Goal: Task Accomplishment & Management: Use online tool/utility

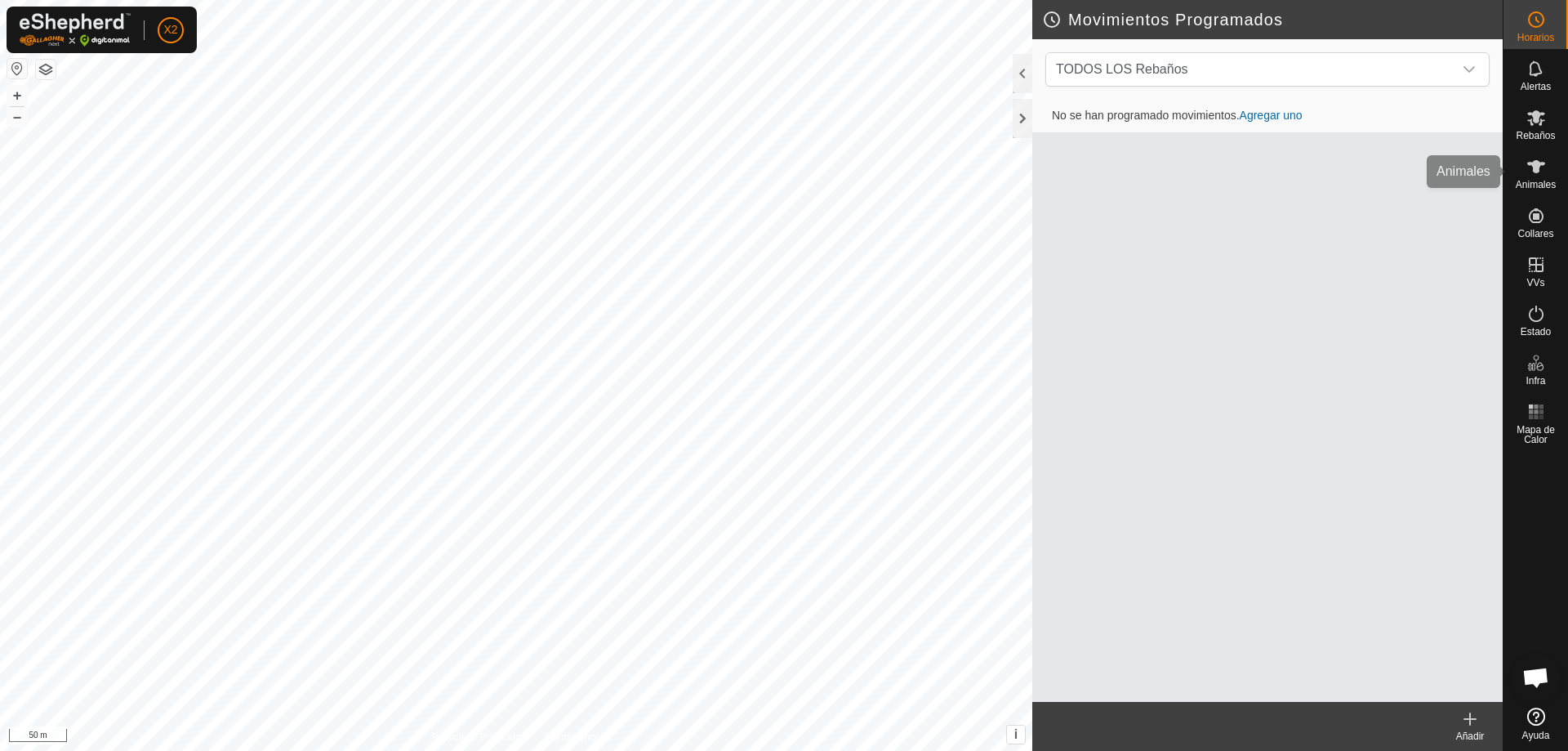
click at [1534, 183] on span "Animales" at bounding box center [1536, 185] width 40 height 10
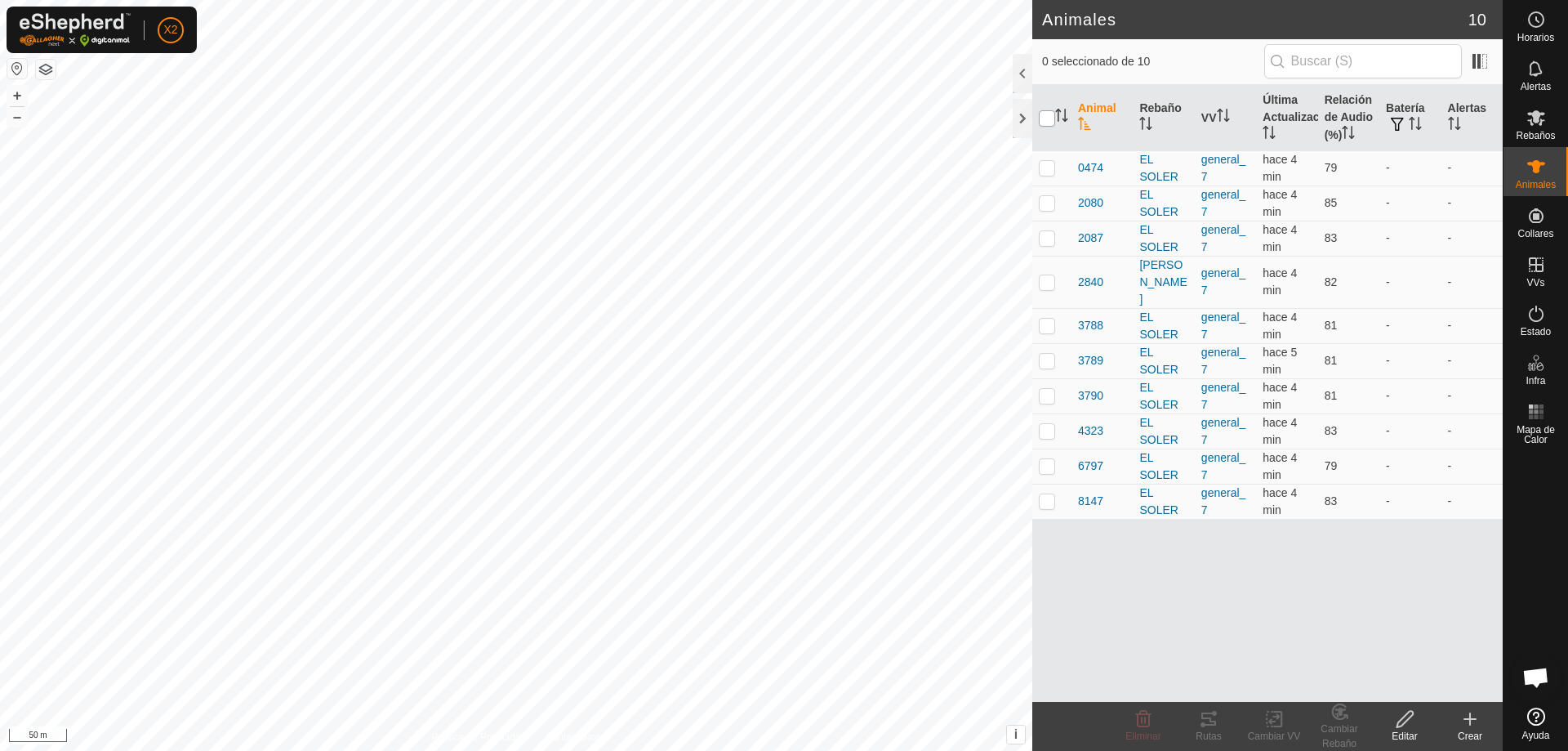
click at [1046, 114] on input "checkbox" at bounding box center [1046, 118] width 16 height 16
checkbox input "true"
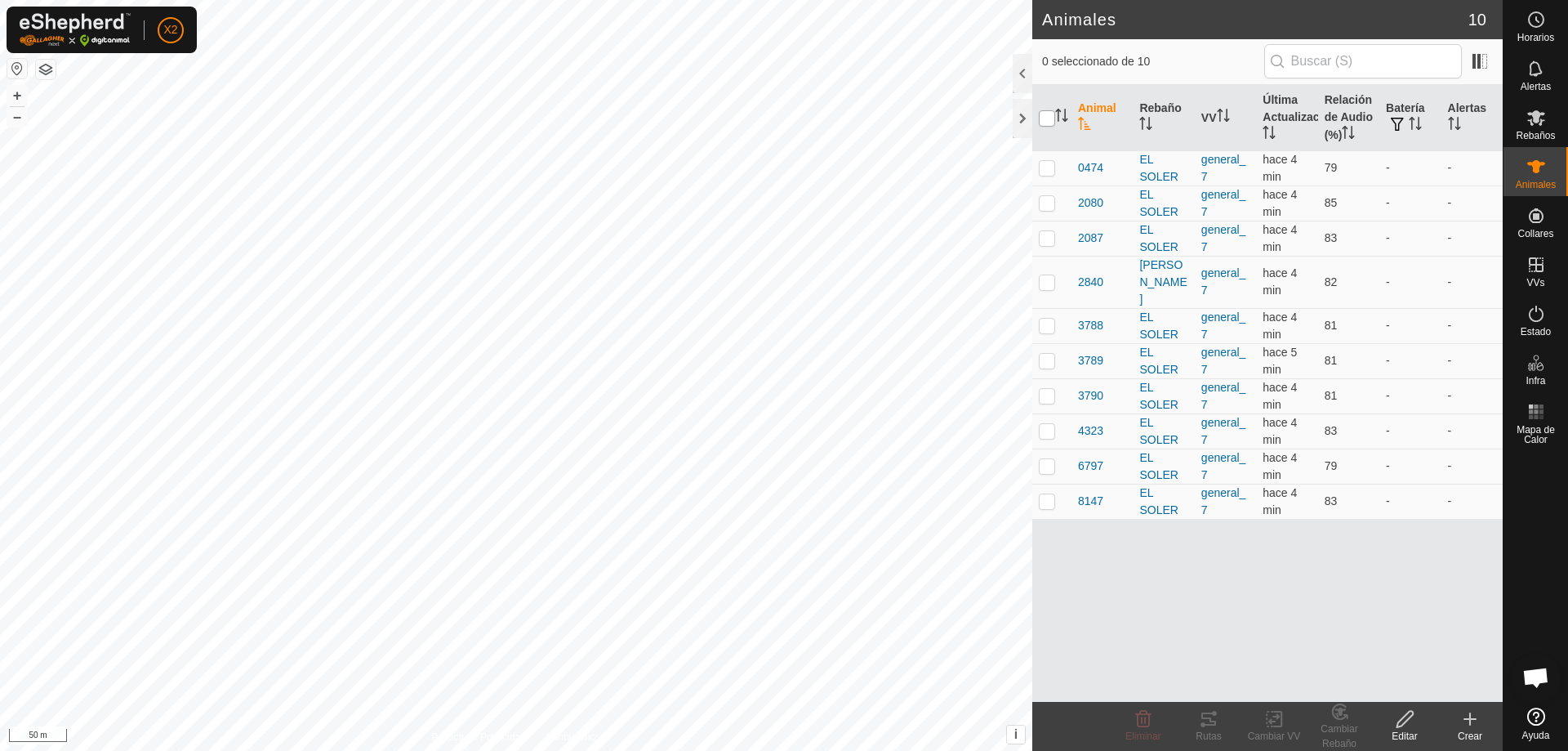
checkbox input "true"
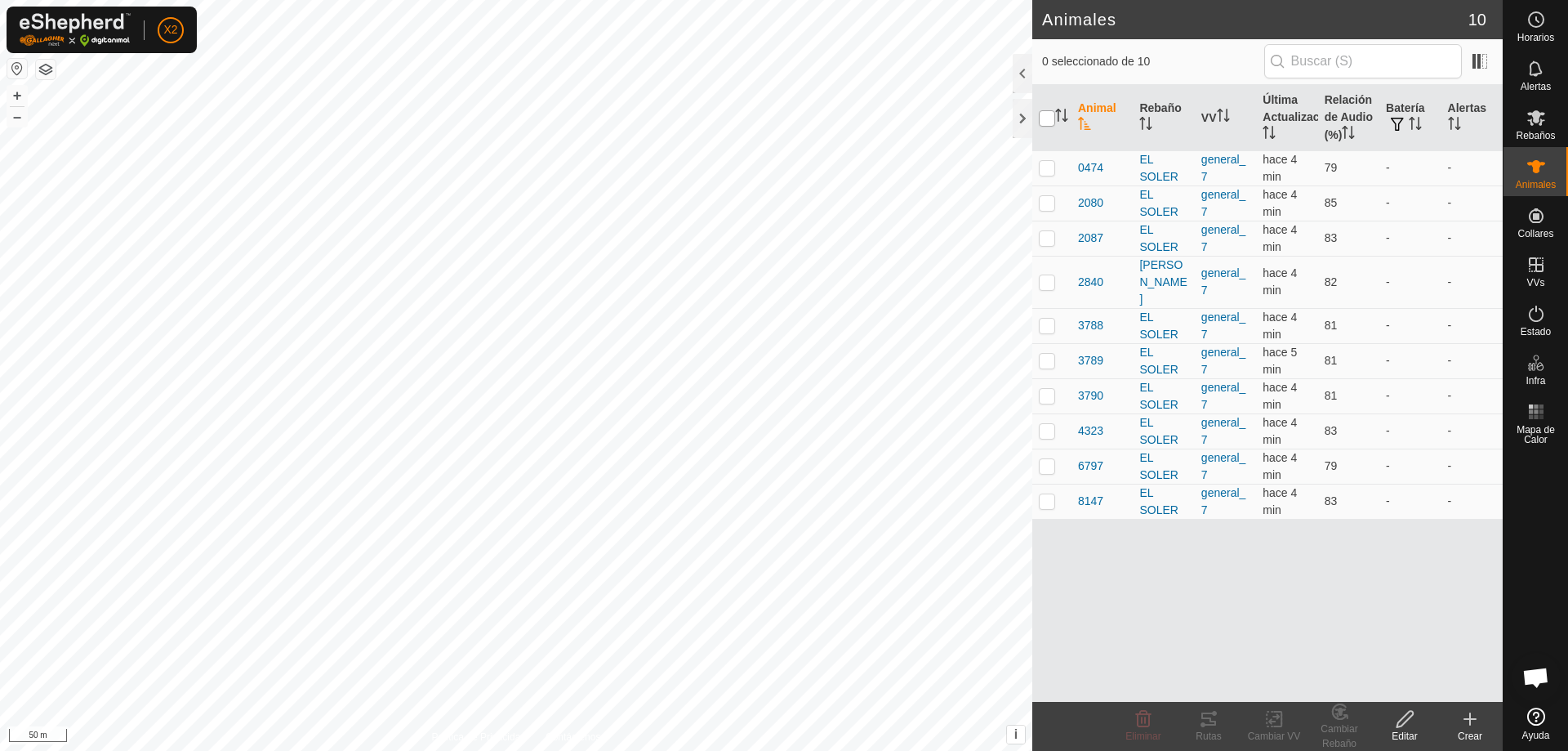
checkbox input "true"
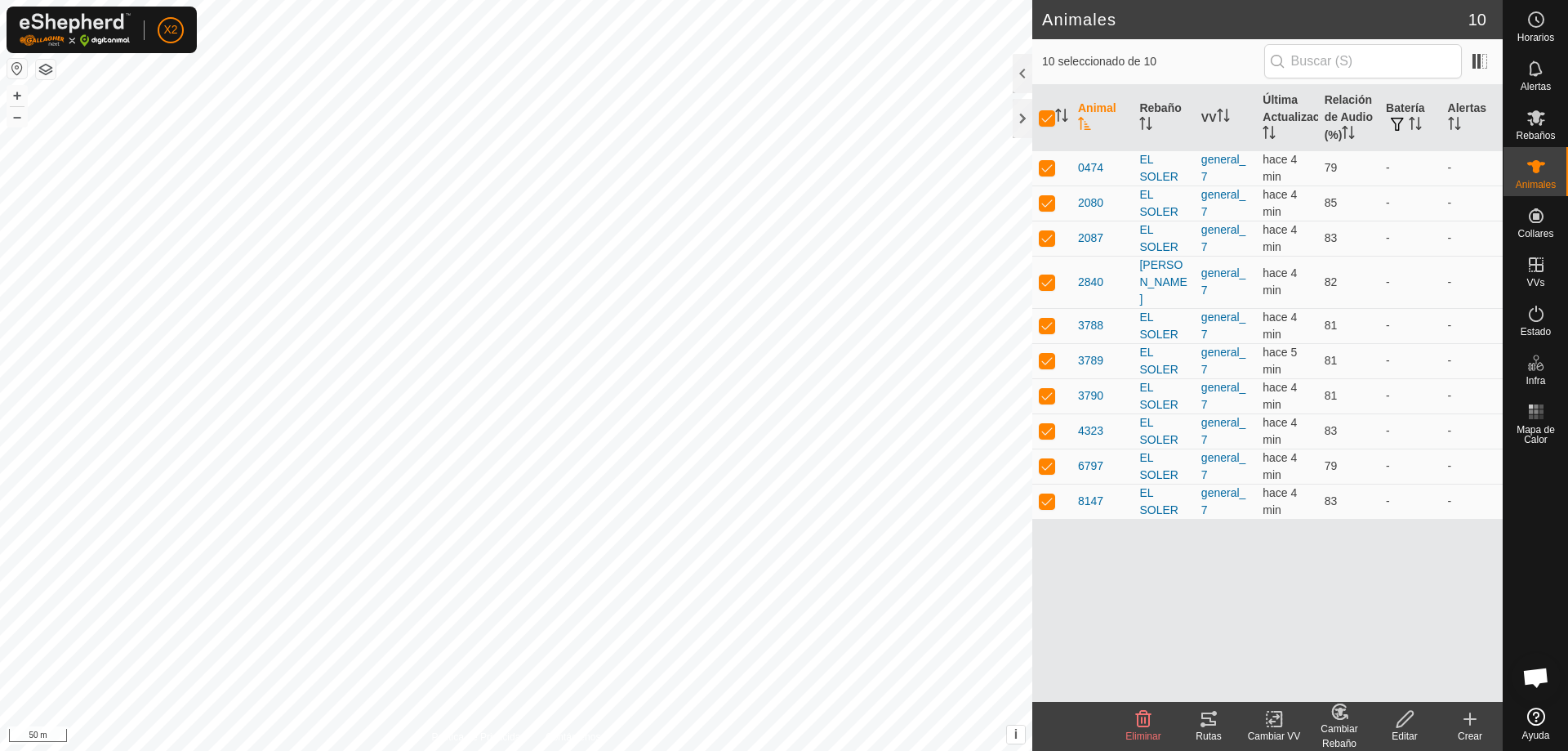
click at [1198, 732] on div "Rutas" at bounding box center [1209, 736] width 65 height 14
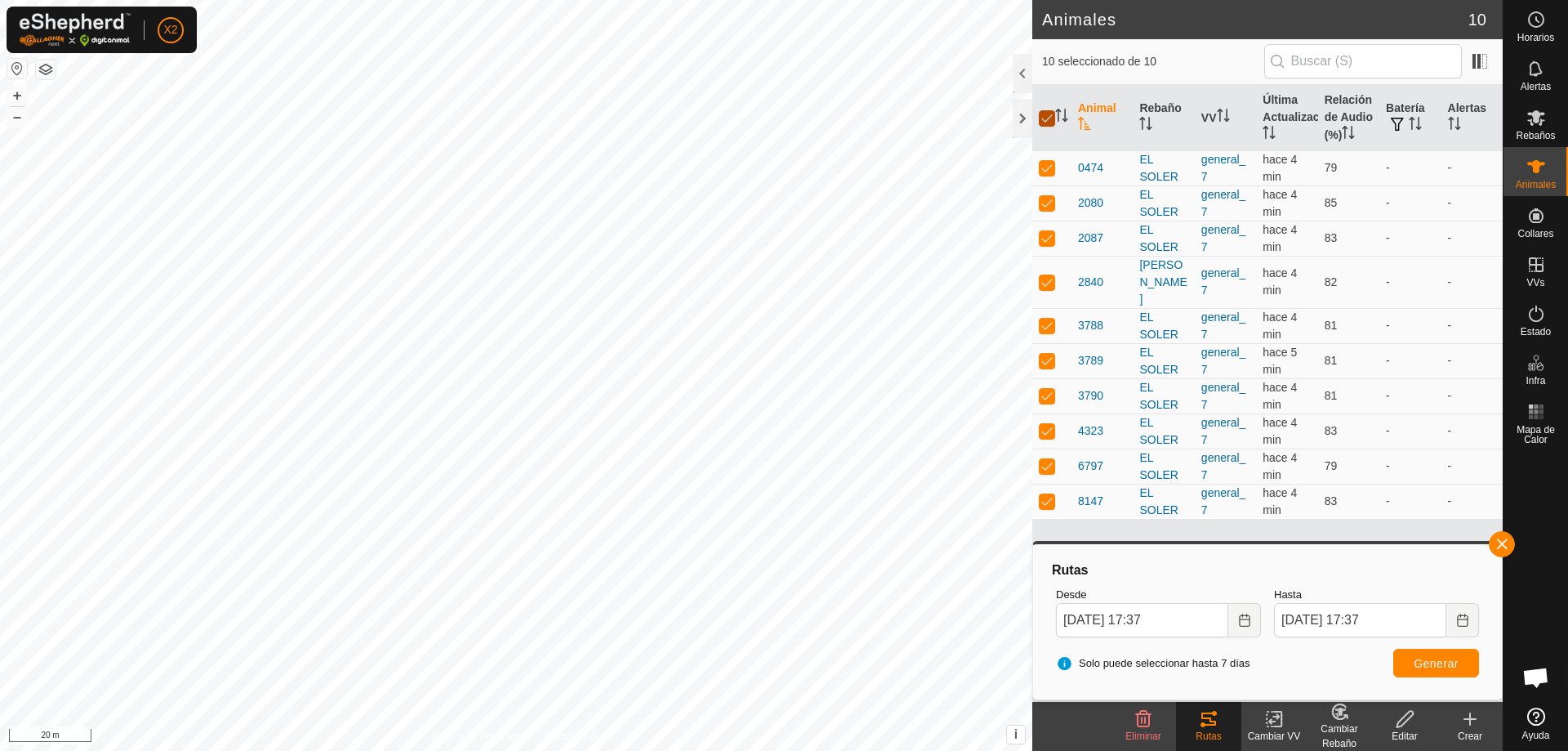
click at [1041, 111] on input "checkbox" at bounding box center [1046, 118] width 16 height 16
checkbox input "false"
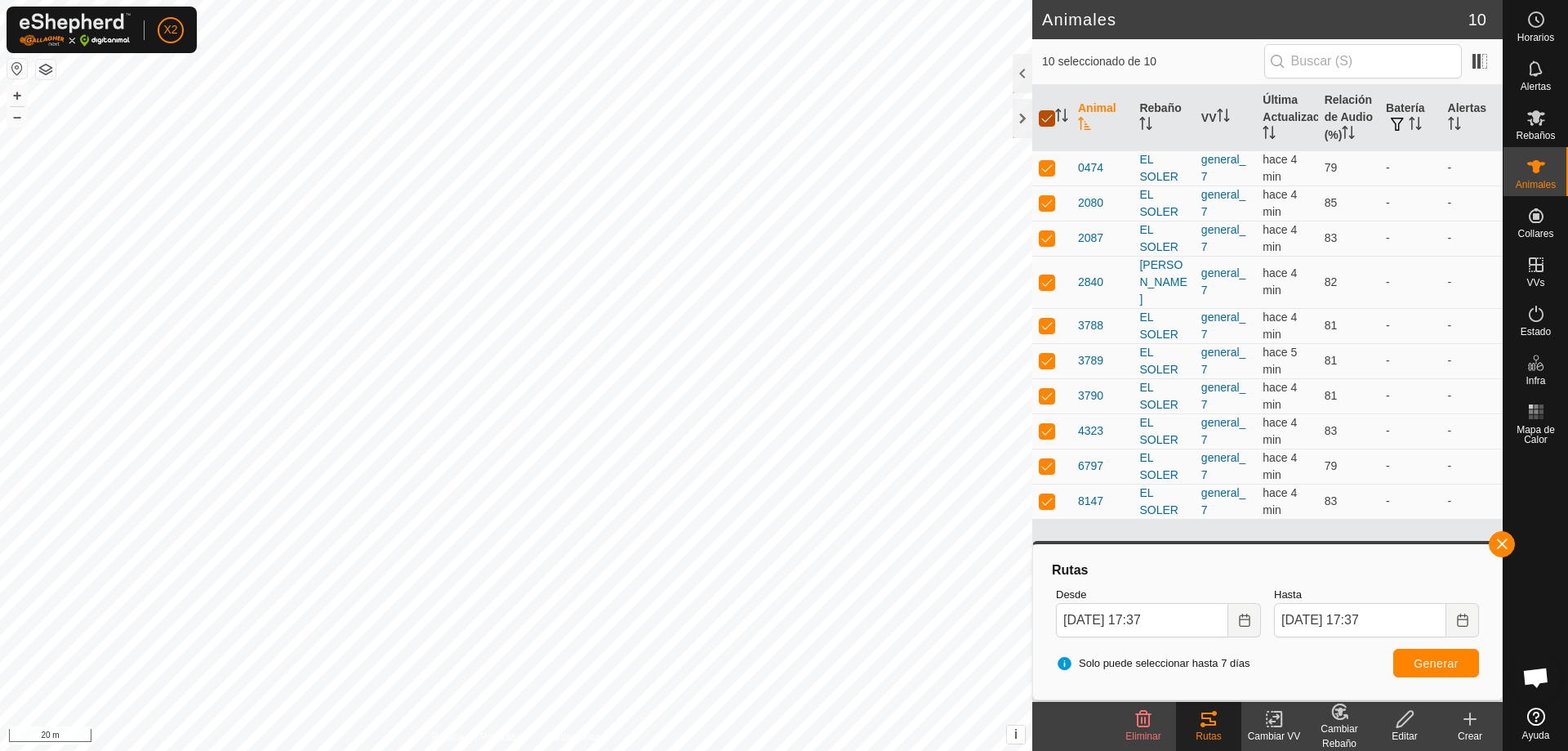
checkbox input "false"
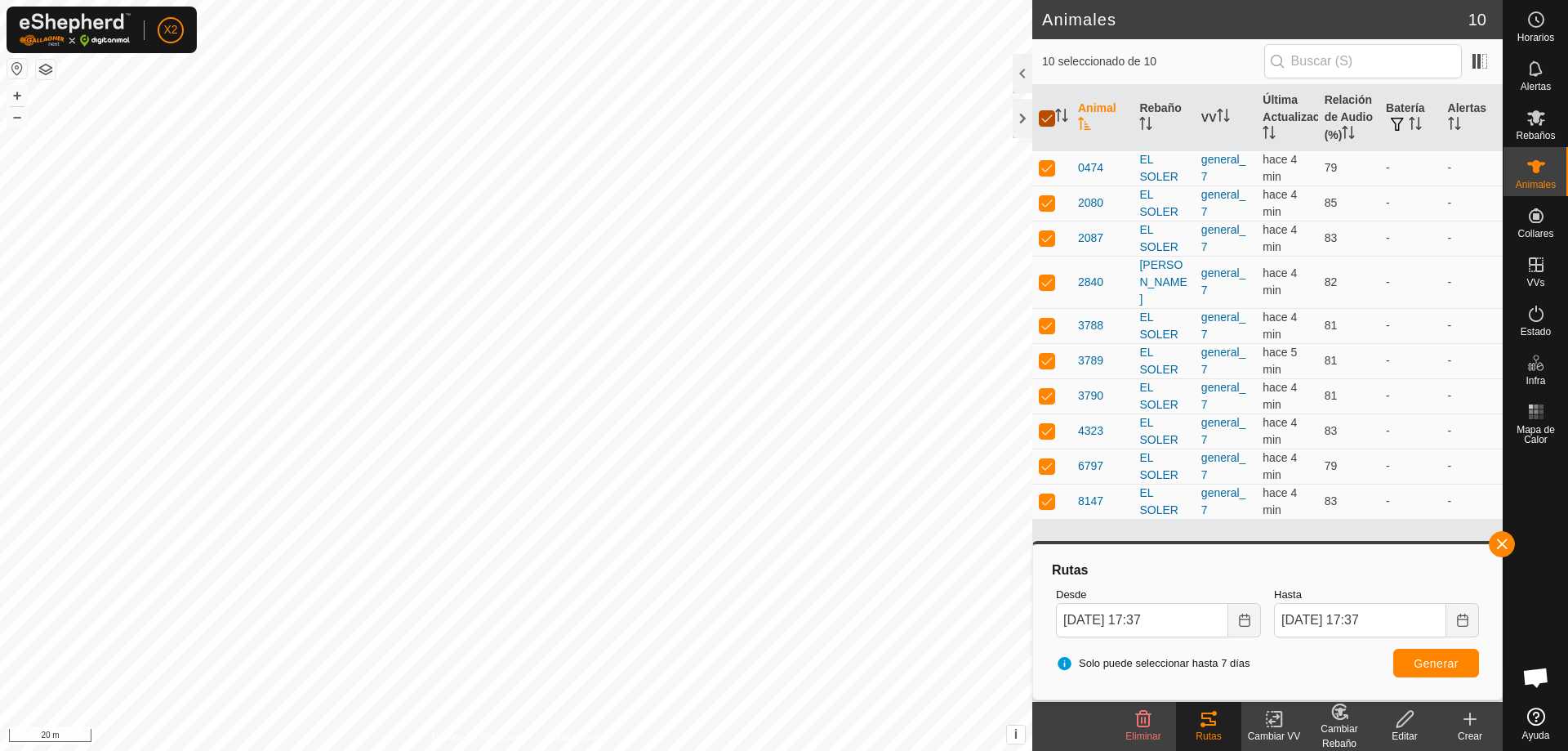
checkbox input "false"
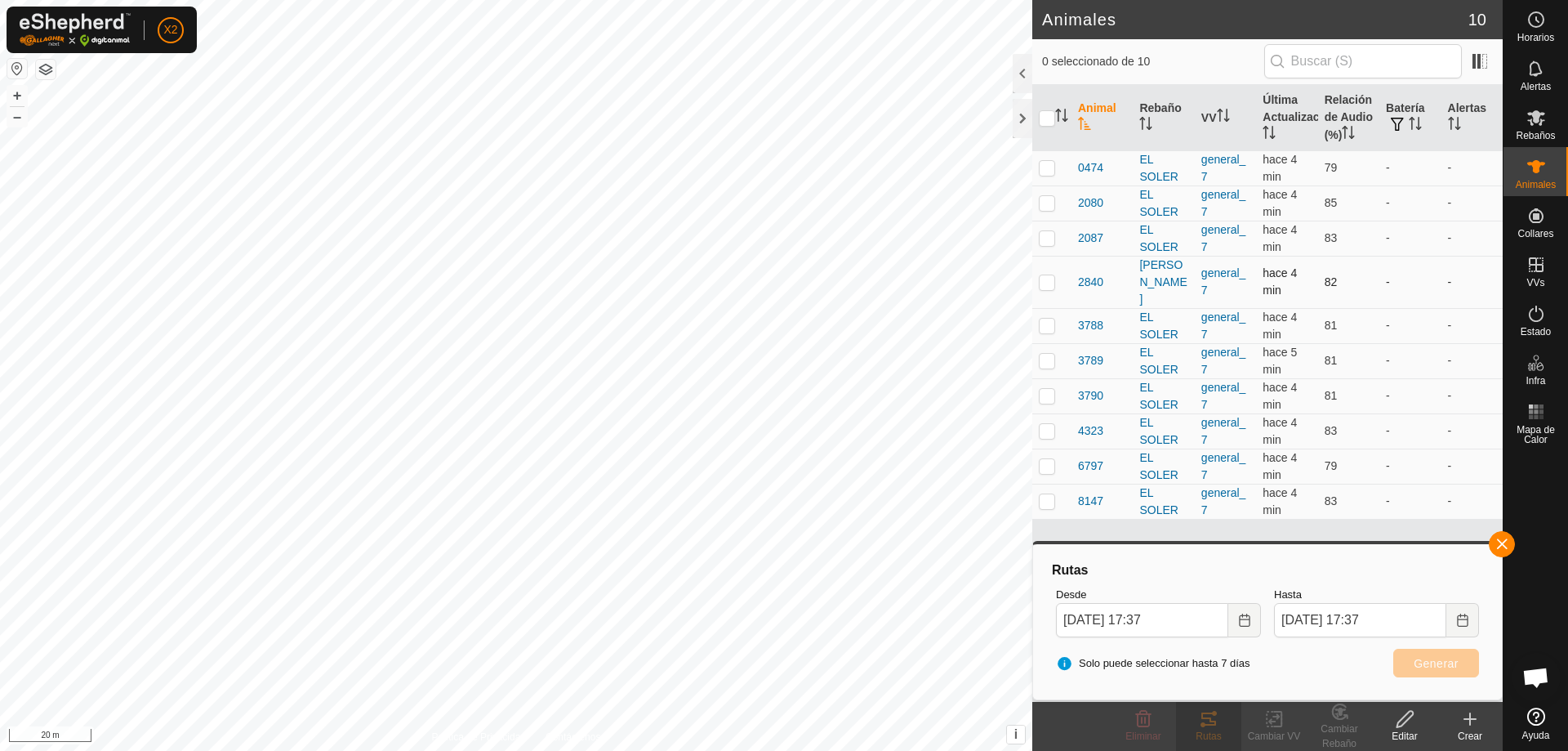
click at [1044, 275] on p-checkbox at bounding box center [1046, 282] width 16 height 13
checkbox input "true"
click at [1416, 657] on span "Generar" at bounding box center [1436, 663] width 45 height 13
